Goal: Information Seeking & Learning: Learn about a topic

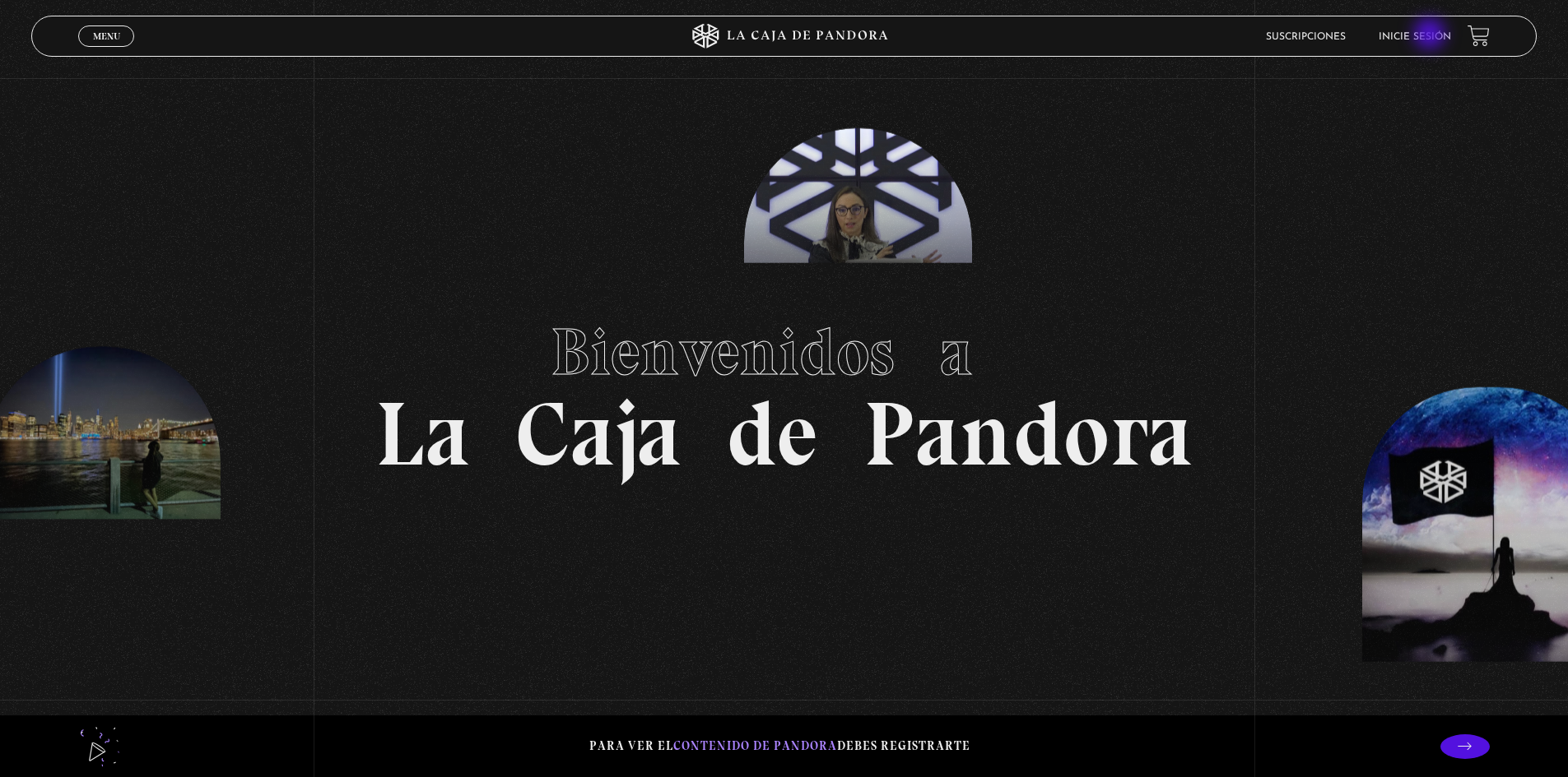
click at [1431, 35] on link "Inicie sesión" at bounding box center [1415, 37] width 72 height 10
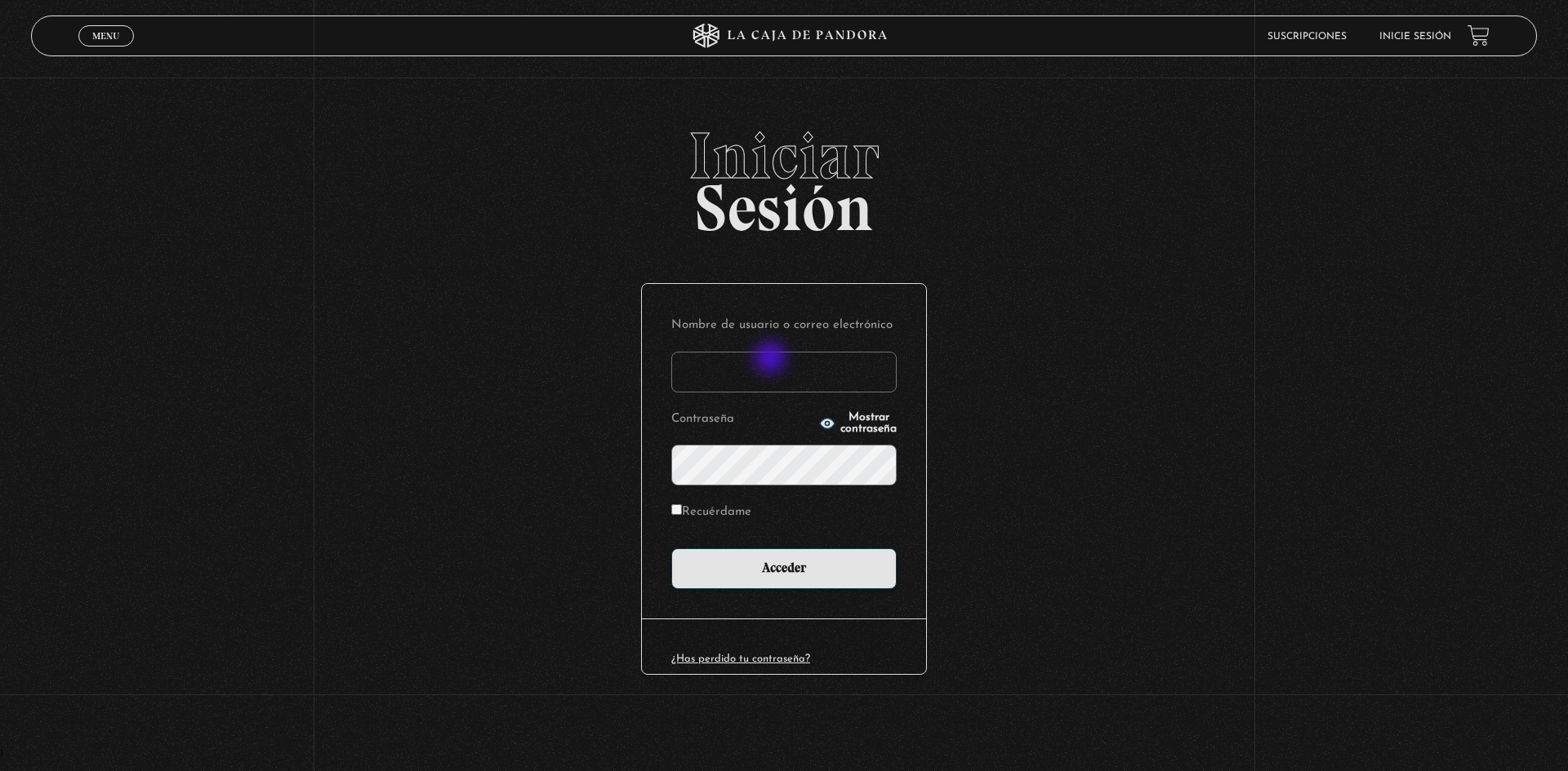
click at [771, 360] on input "Nombre de usuario o correo electrónico" at bounding box center [784, 372] width 226 height 41
type input "rosibel.corrales39@gmail.com"
click at [671, 548] on input "Acceder" at bounding box center [784, 568] width 226 height 41
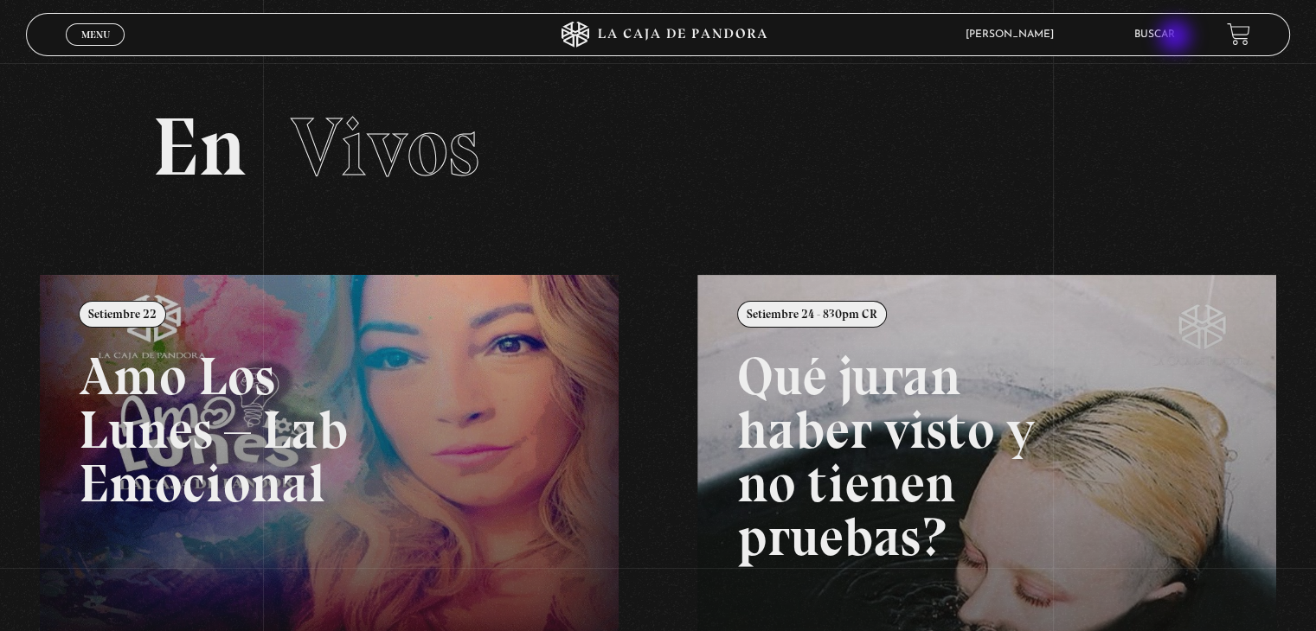
click at [1175, 38] on link "Buscar" at bounding box center [1154, 34] width 41 height 10
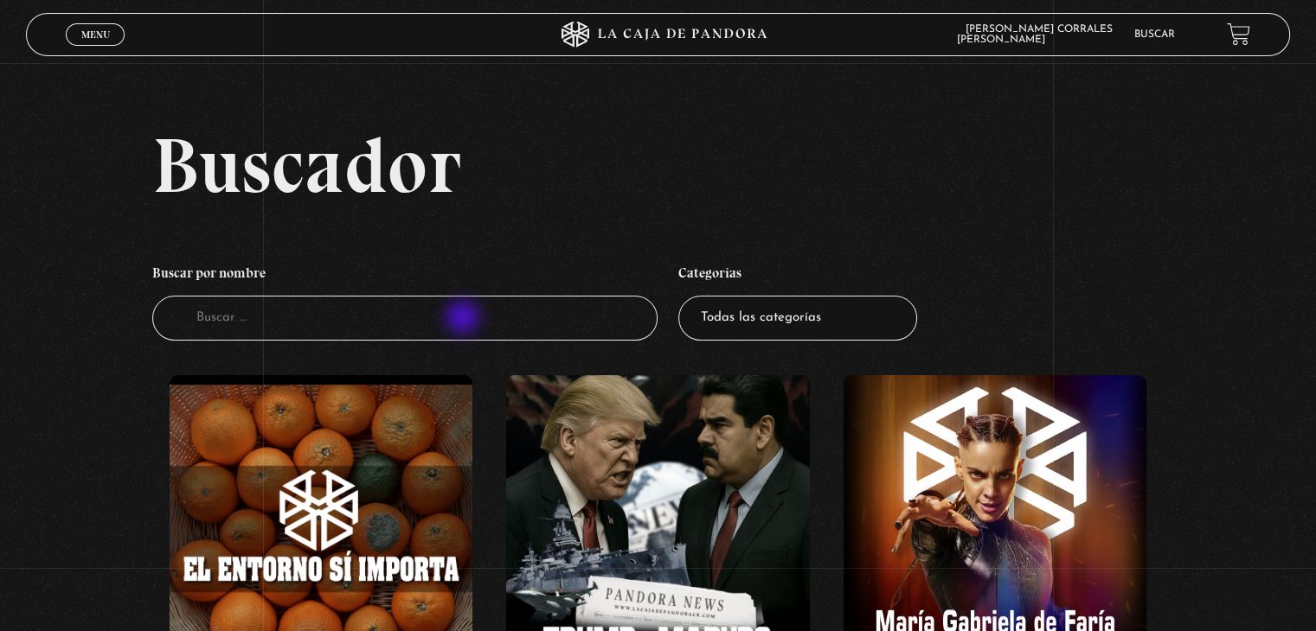
click at [465, 319] on input "Buscador" at bounding box center [404, 319] width 505 height 46
type input "o"
type input "intraterrestres"
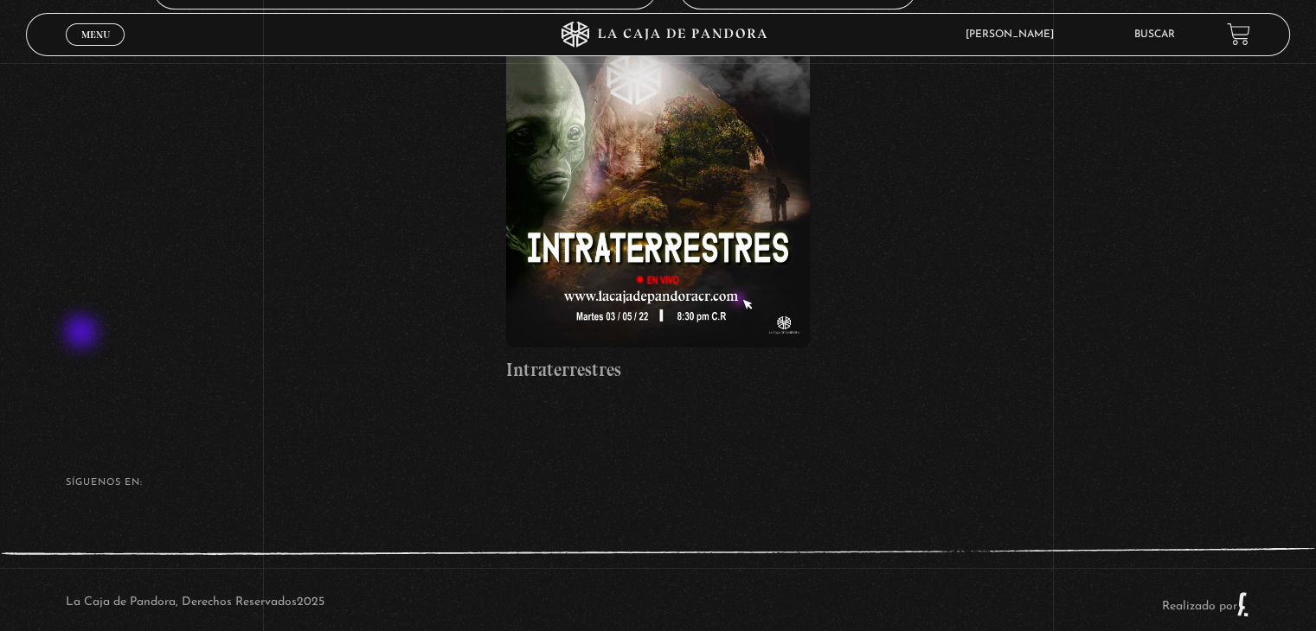
scroll to position [346, 0]
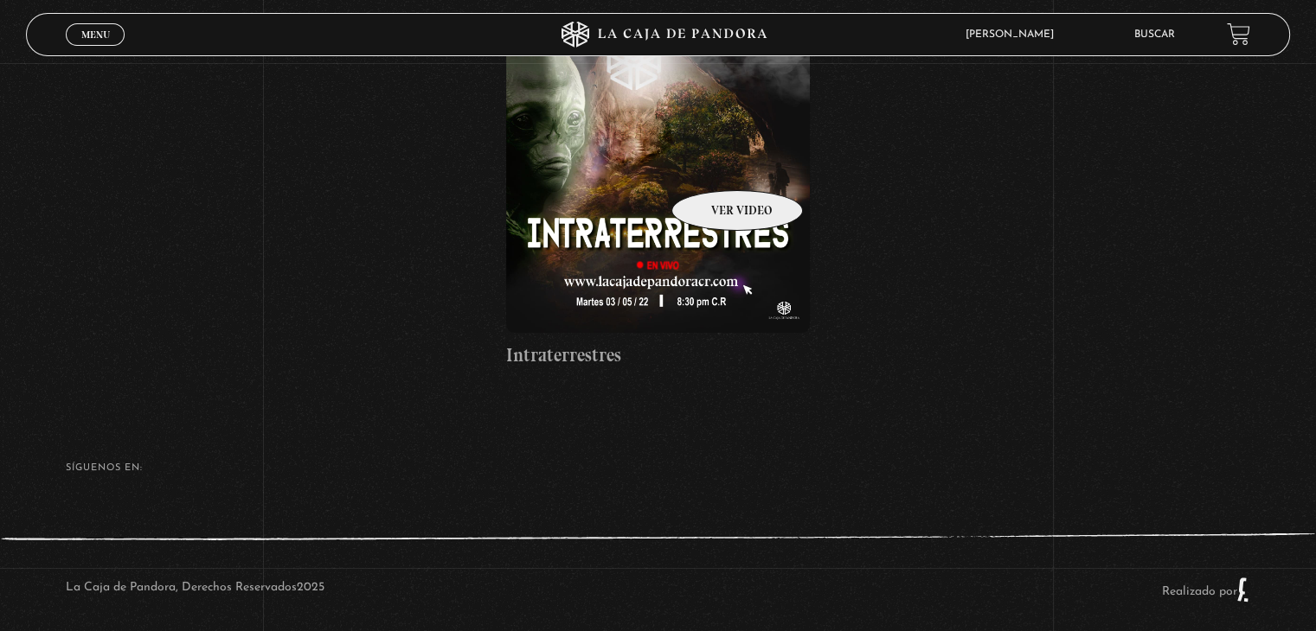
click at [713, 164] on figure at bounding box center [657, 180] width 303 height 303
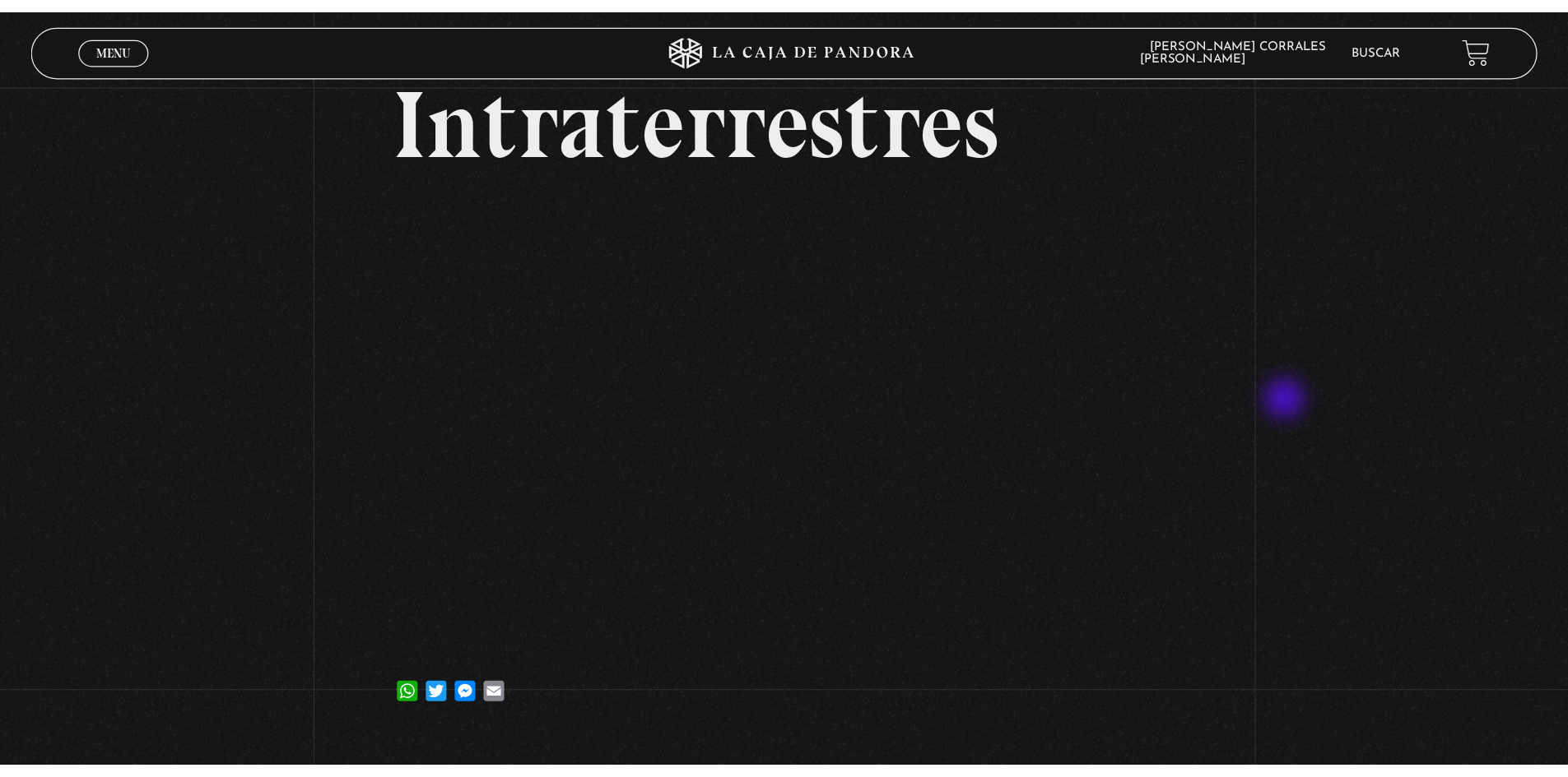
scroll to position [83, 0]
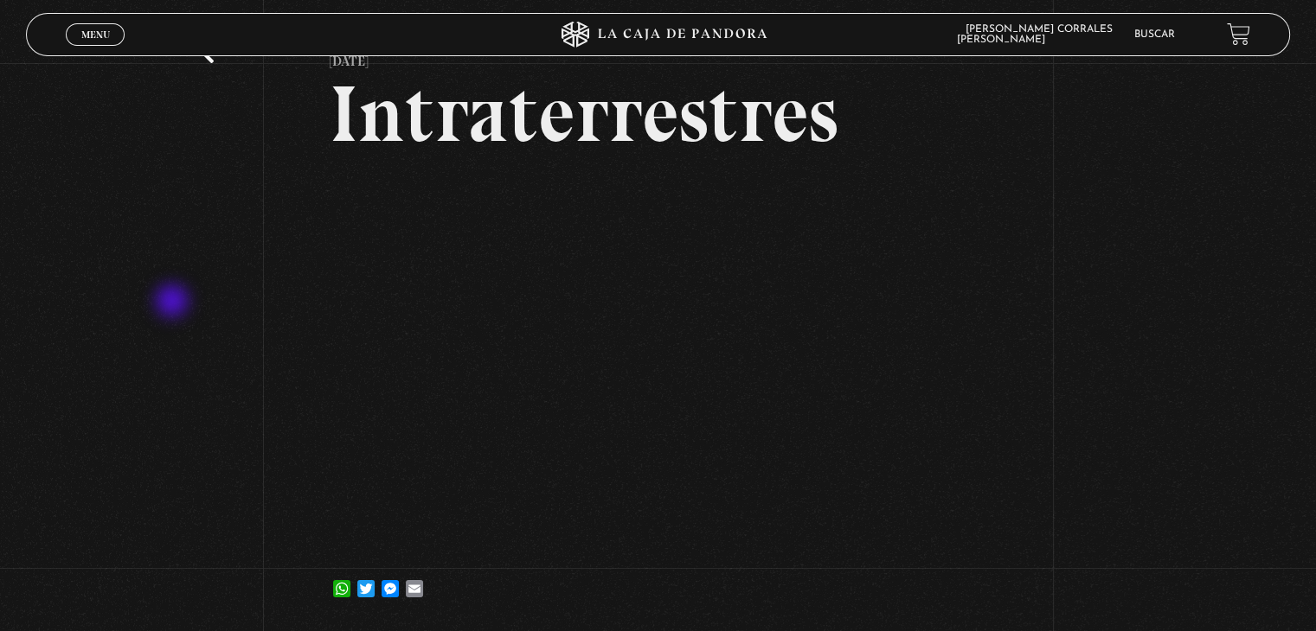
click at [218, 307] on div "Volver [DATE] Intraterrestres WhatsApp Twitter Messenger Email" at bounding box center [658, 303] width 1316 height 652
click at [144, 446] on div "Volver [DATE] Intraterrestres WhatsApp Twitter Messenger Email" at bounding box center [658, 303] width 1316 height 652
